Goal: Task Accomplishment & Management: Complete application form

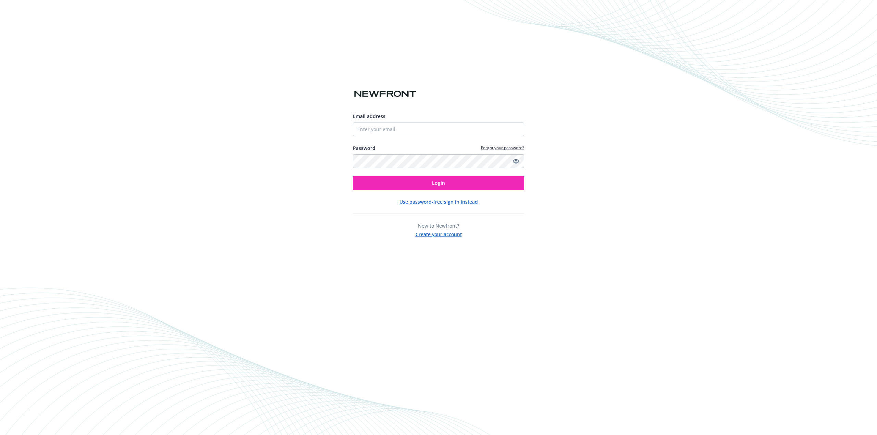
click at [441, 236] on button "Create your account" at bounding box center [439, 234] width 46 height 9
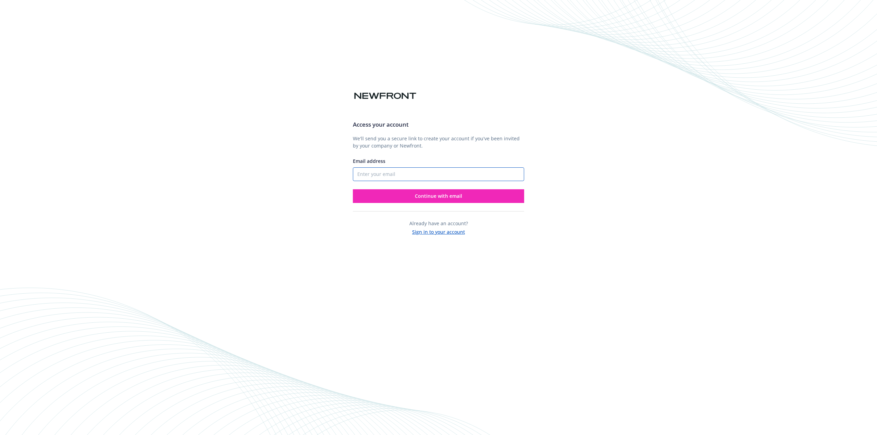
click at [404, 175] on input "Email address" at bounding box center [438, 175] width 171 height 14
type input "[EMAIL_ADDRESS][DOMAIN_NAME]"
click at [415, 198] on span "Continue with email" at bounding box center [438, 196] width 47 height 7
